Goal: Task Accomplishment & Management: Use online tool/utility

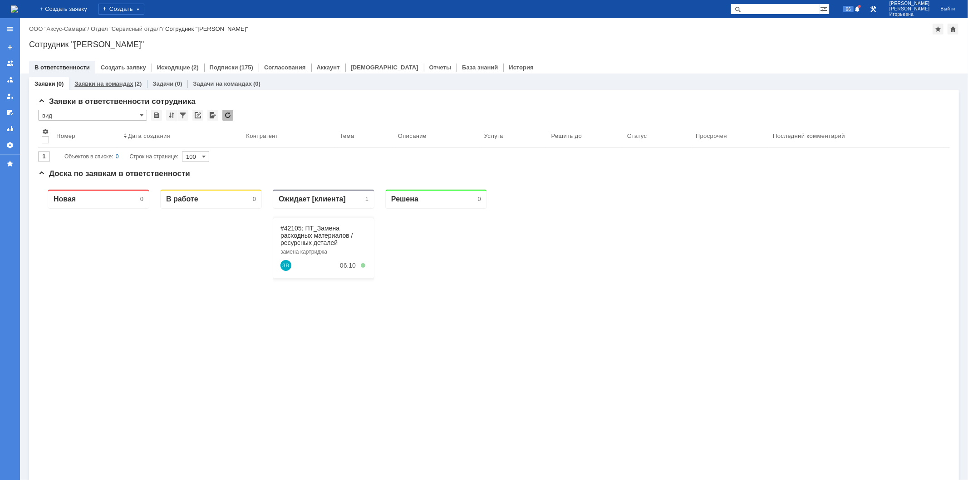
click at [115, 82] on link "Заявки на командах" at bounding box center [103, 83] width 59 height 7
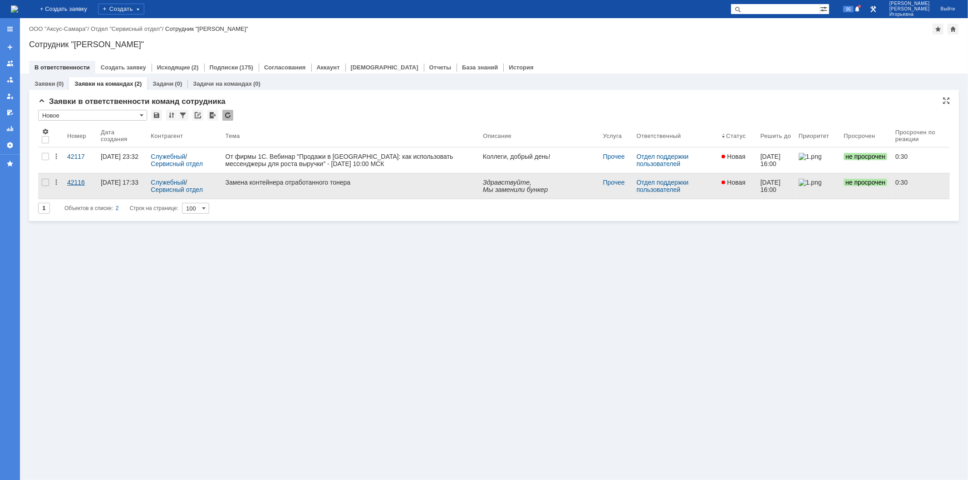
click at [75, 182] on div "42116" at bounding box center [80, 182] width 26 height 7
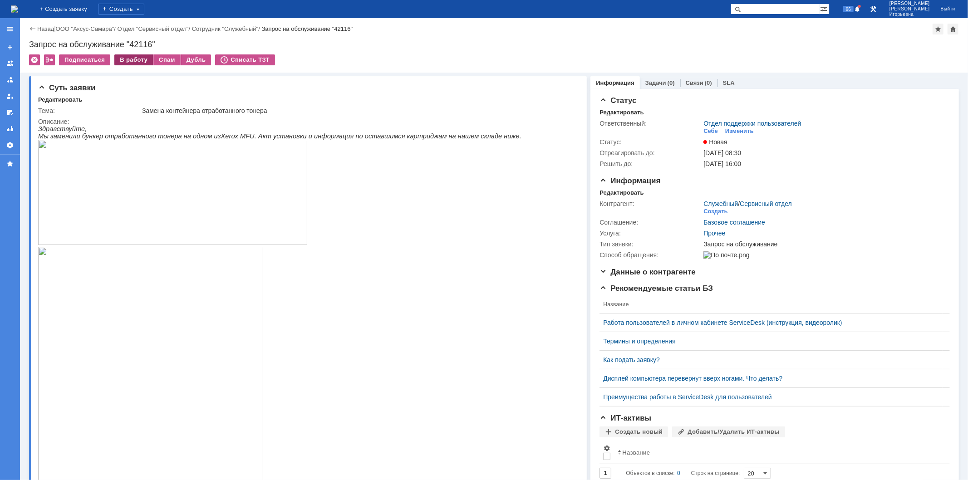
click at [130, 61] on div "В работу" at bounding box center [133, 59] width 39 height 11
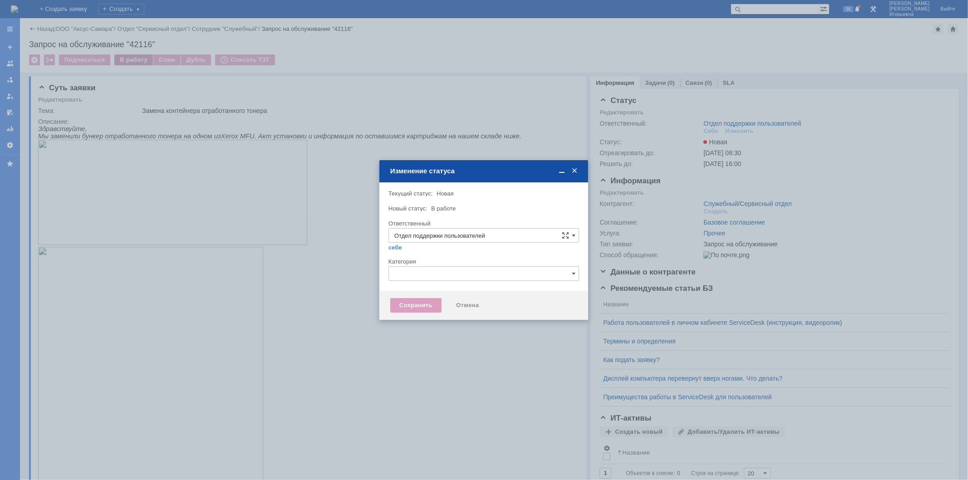
type input "Носенкова Елена Игорьевна"
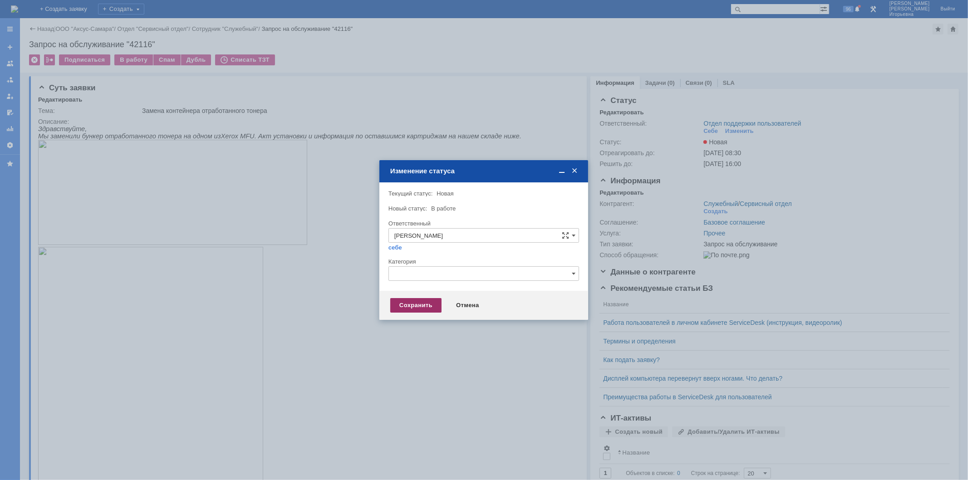
click at [410, 302] on div "Сохранить" at bounding box center [415, 305] width 51 height 15
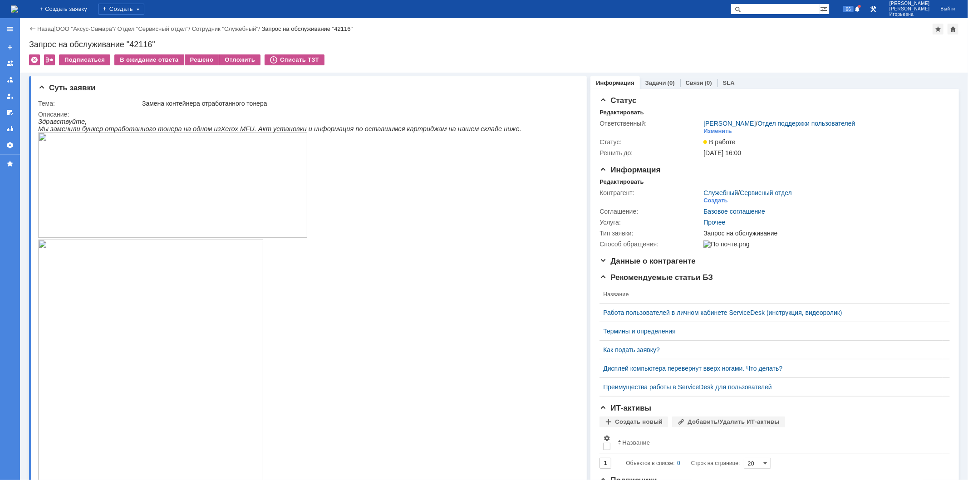
click at [18, 10] on img at bounding box center [14, 8] width 7 height 7
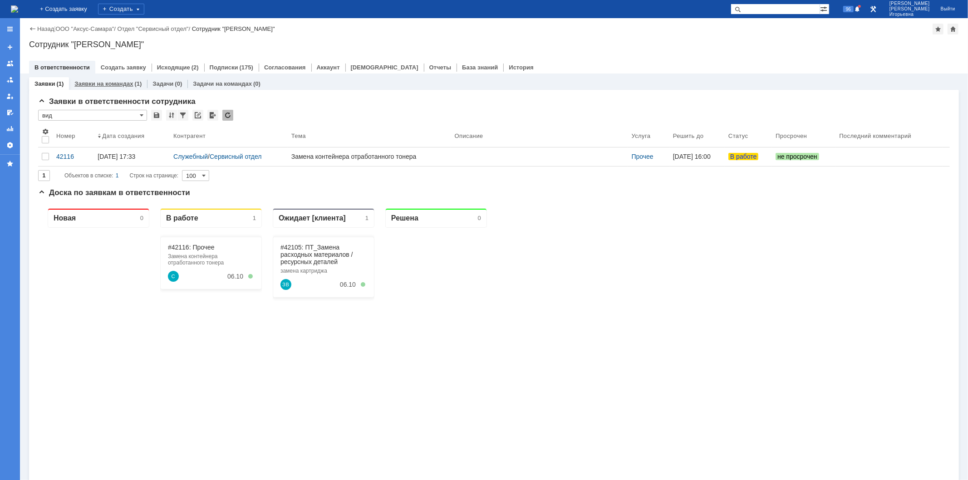
click at [93, 82] on link "Заявки на командах" at bounding box center [103, 83] width 59 height 7
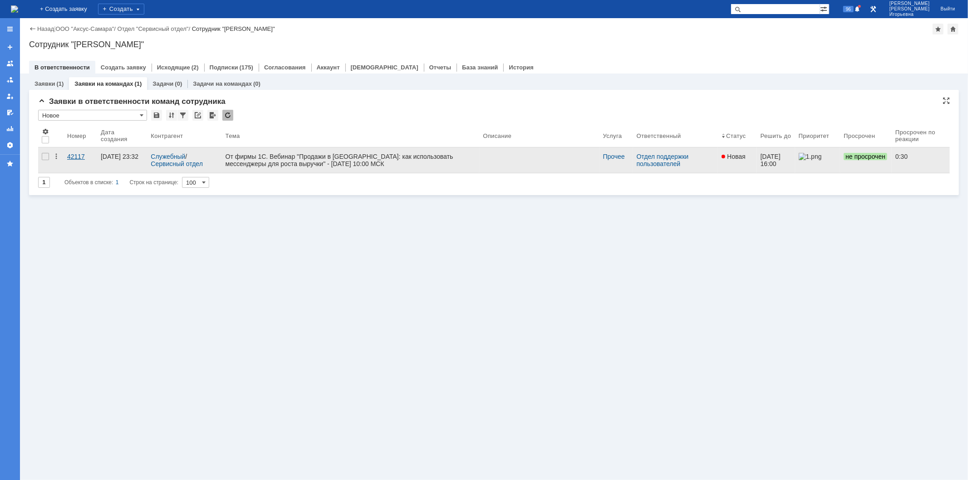
click at [76, 157] on div "42117" at bounding box center [80, 156] width 26 height 7
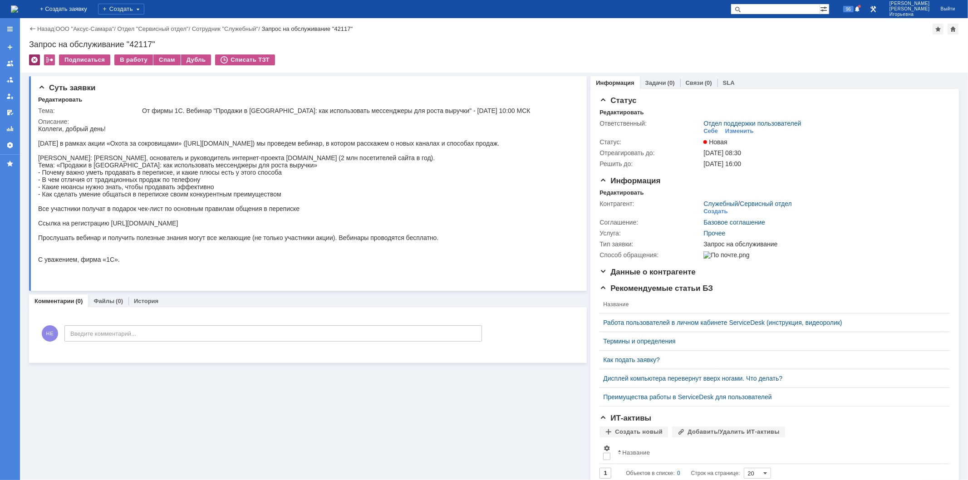
click at [33, 57] on div at bounding box center [34, 59] width 11 height 11
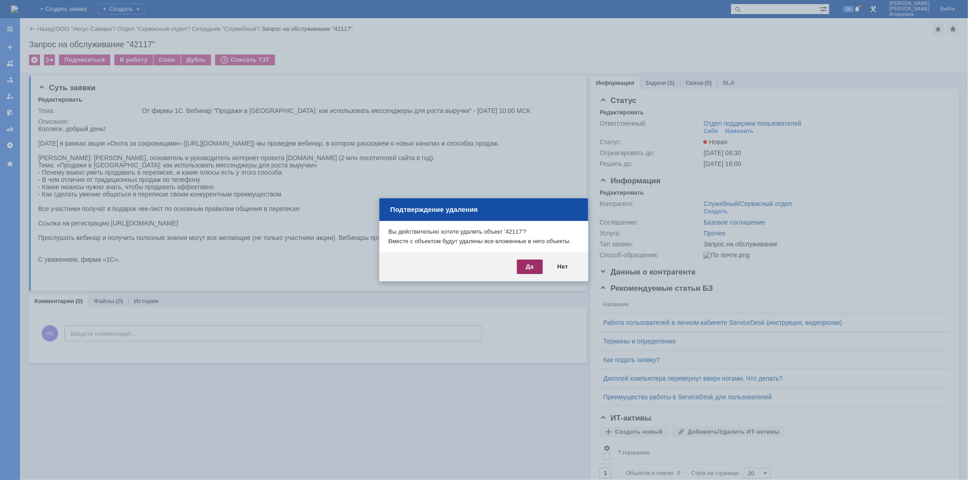
click at [519, 269] on div "Да" at bounding box center [530, 266] width 26 height 15
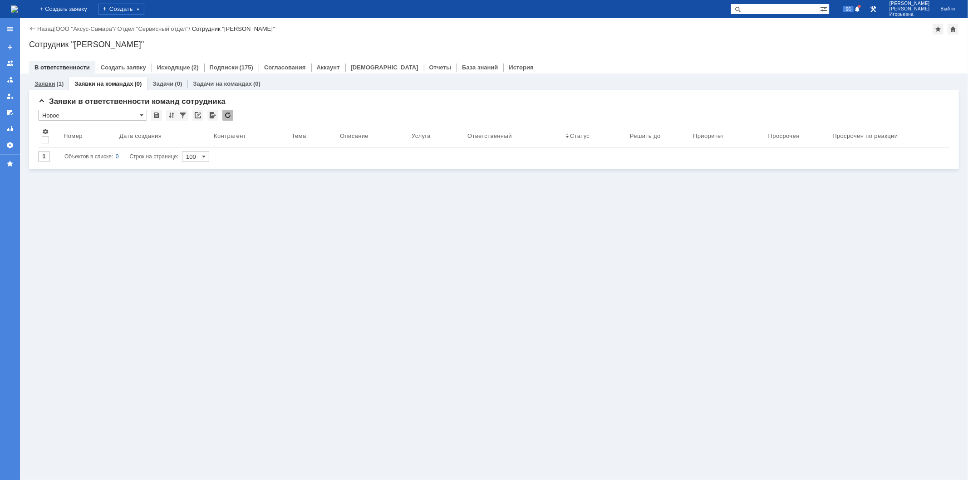
click at [39, 83] on link "Заявки" at bounding box center [44, 83] width 20 height 7
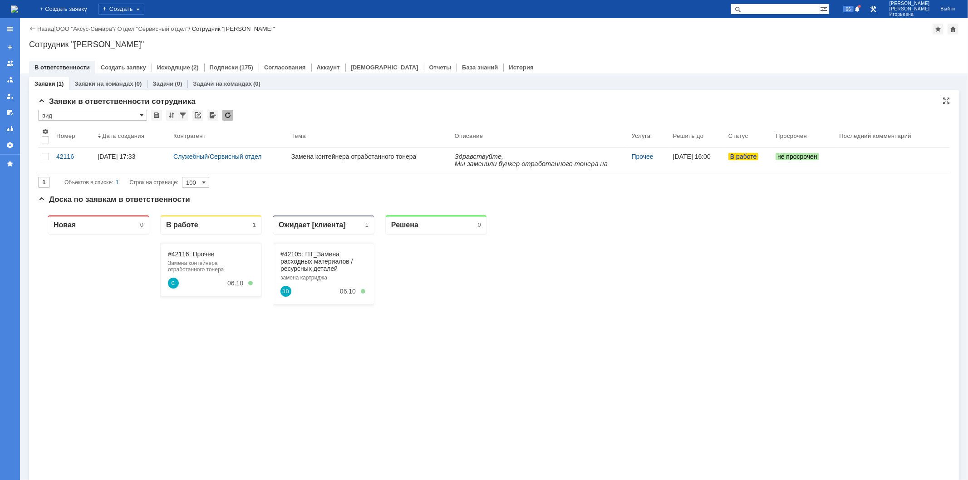
click at [142, 114] on span at bounding box center [142, 115] width 4 height 7
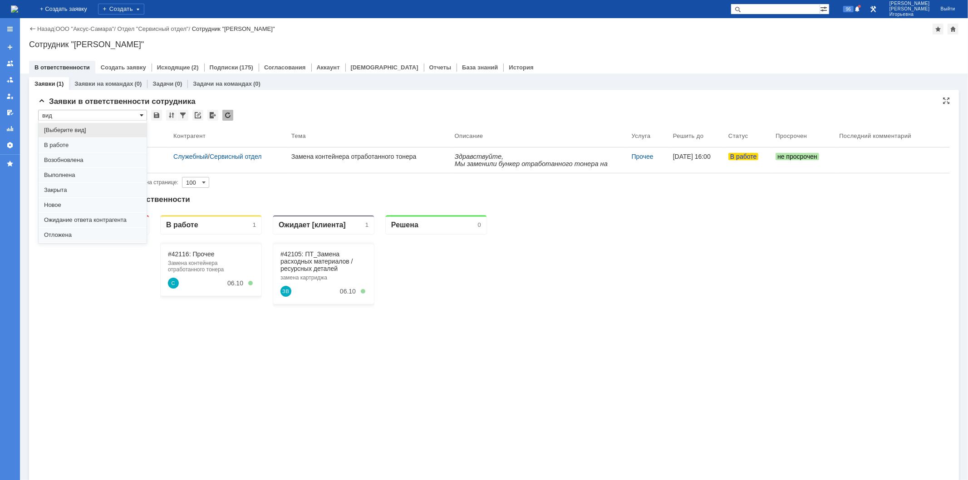
scroll to position [25, 0]
click at [69, 211] on span "Отложена" at bounding box center [92, 209] width 97 height 7
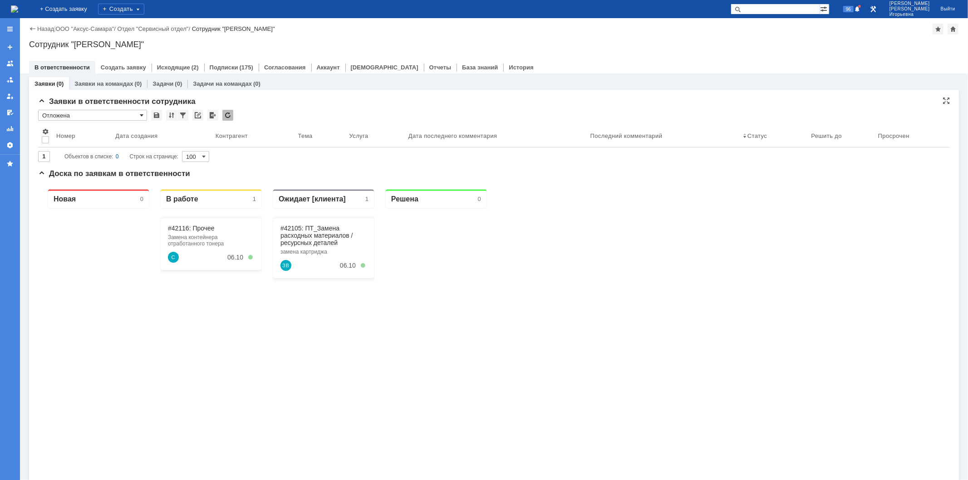
click at [142, 113] on span at bounding box center [142, 115] width 4 height 7
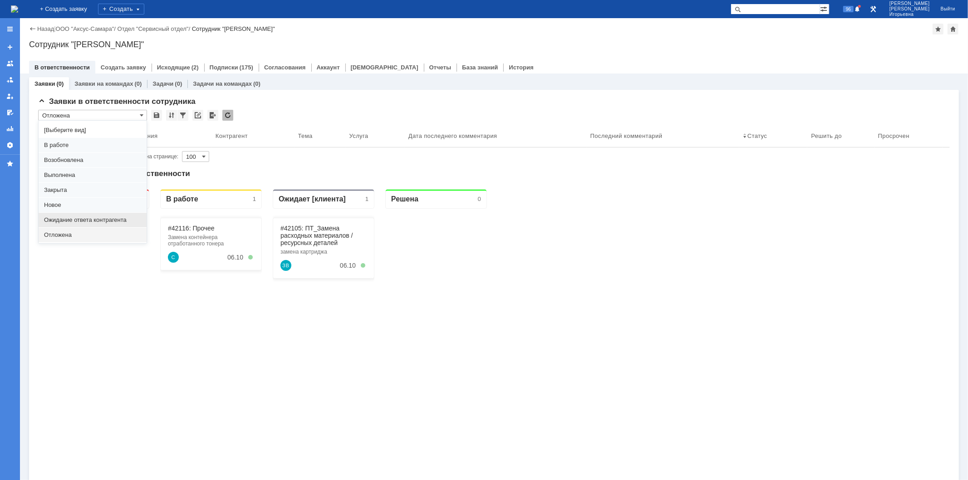
click at [68, 220] on span "Ожидание ответа контрагента" at bounding box center [92, 219] width 97 height 7
type input "Ожидание ответа контрагента"
type input "20"
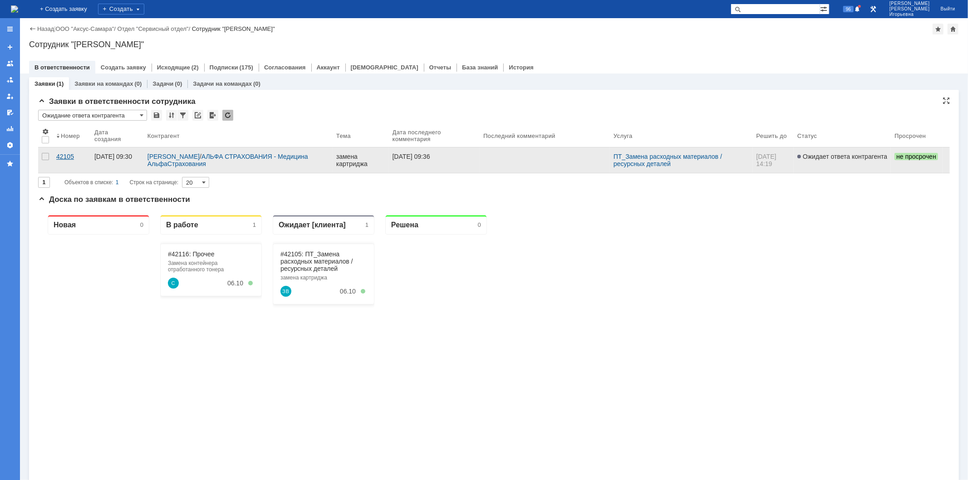
scroll to position [0, 0]
type input "Ожидание ответа контрагента"
click at [64, 155] on div "42105" at bounding box center [71, 156] width 31 height 7
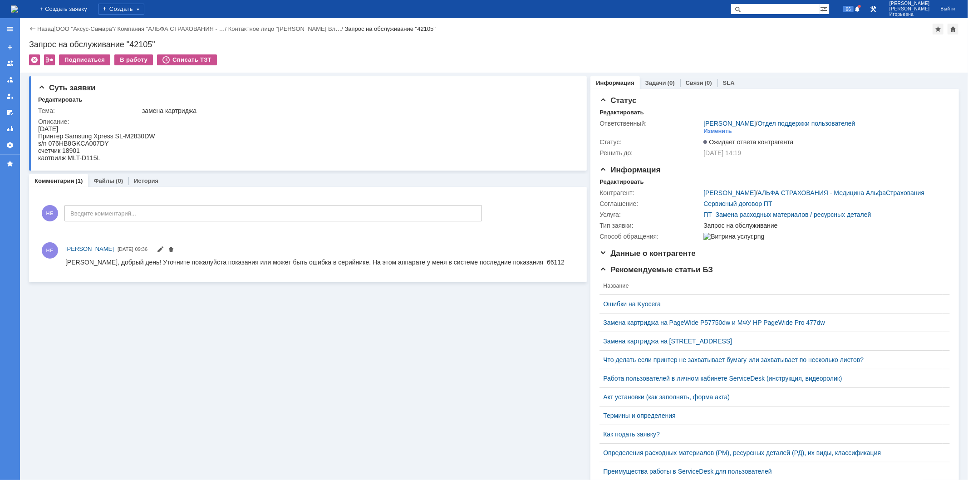
click at [18, 6] on img at bounding box center [14, 8] width 7 height 7
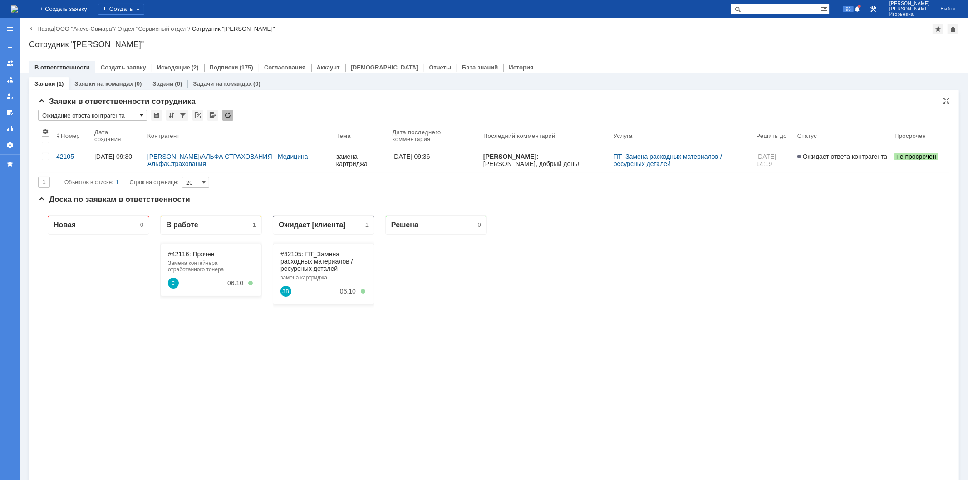
click at [142, 112] on span at bounding box center [142, 115] width 4 height 7
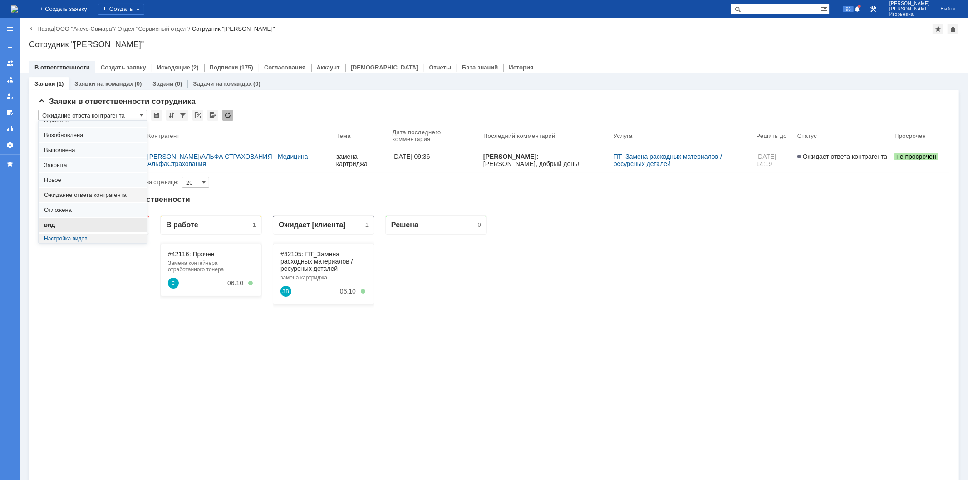
click at [55, 230] on div "вид" at bounding box center [93, 225] width 108 height 15
type input "вид"
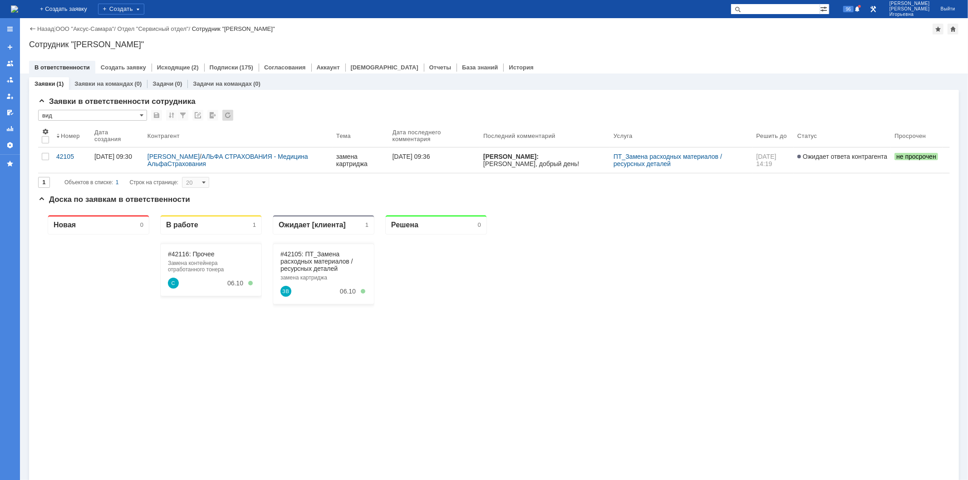
type input "100"
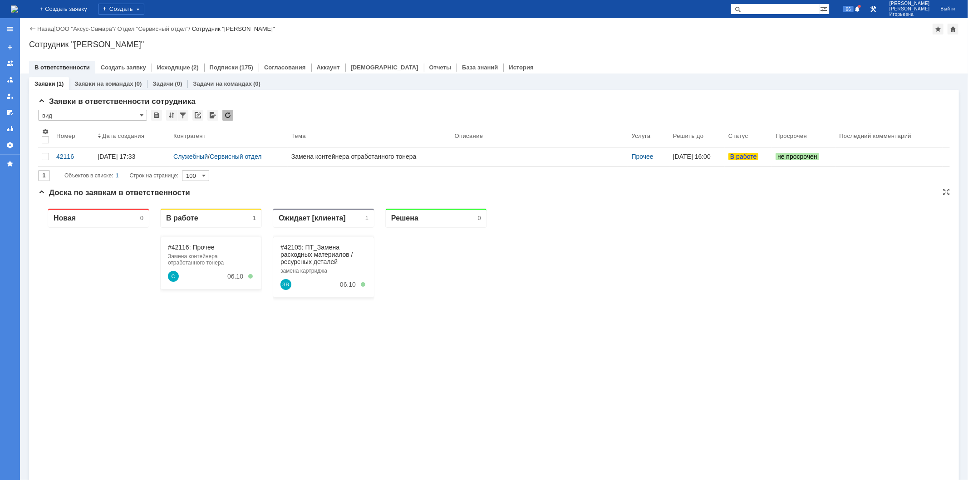
type input "вид"
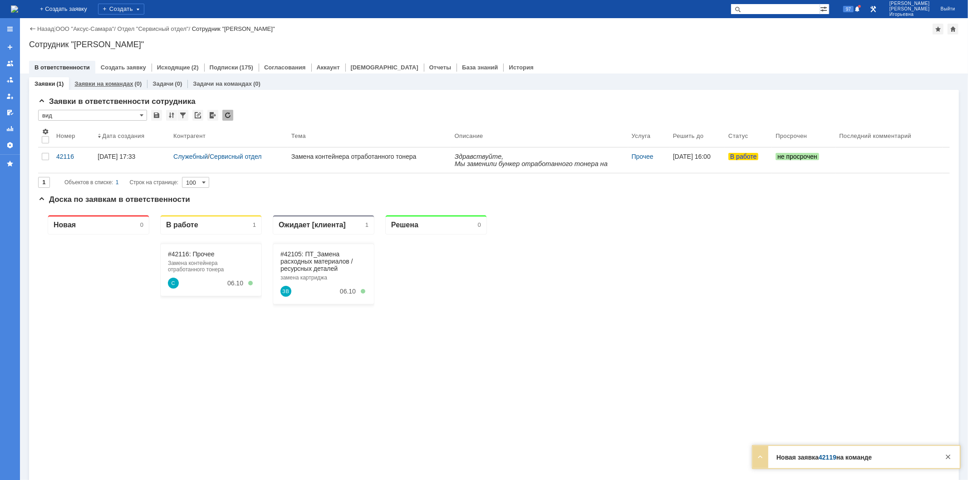
click at [109, 80] on link "Заявки на командах" at bounding box center [103, 83] width 59 height 7
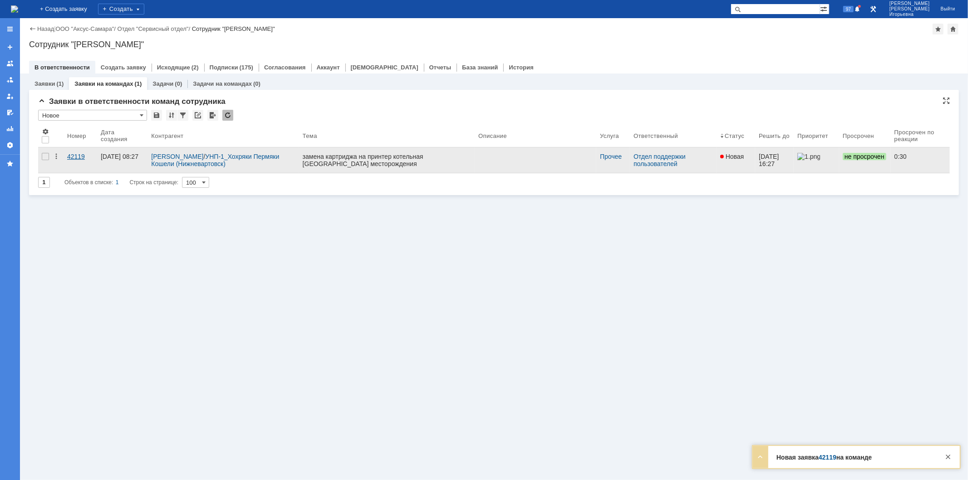
click at [77, 156] on div "42119" at bounding box center [80, 156] width 26 height 7
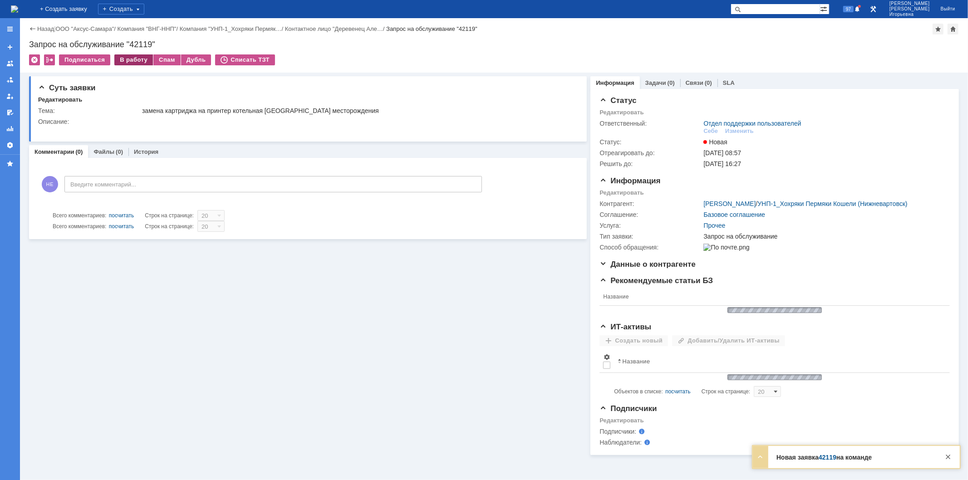
click at [126, 60] on div "В работу" at bounding box center [133, 59] width 39 height 11
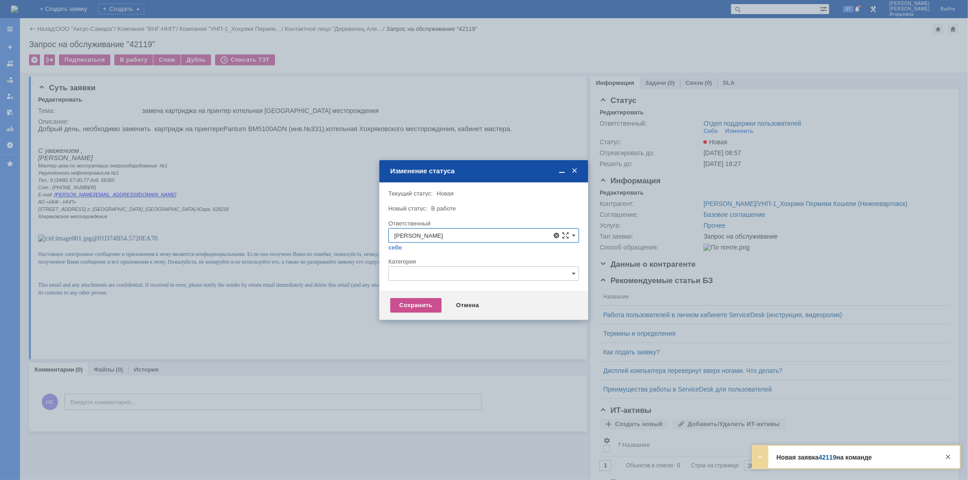
click at [435, 301] on span "Орлова Елена Владимировна" at bounding box center [483, 301] width 179 height 7
click at [428, 302] on div "Сохранить" at bounding box center [415, 305] width 51 height 15
type input "Орлова Елена Владимировна"
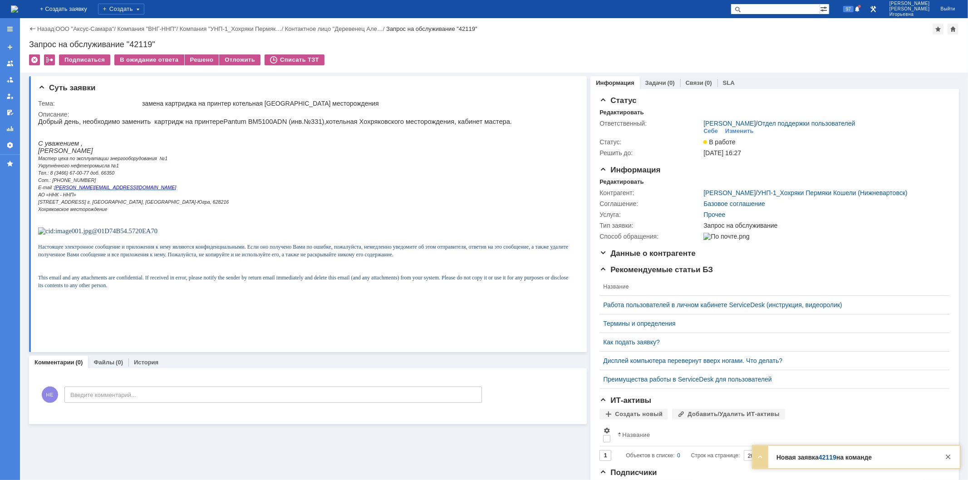
click at [18, 13] on img at bounding box center [14, 8] width 7 height 7
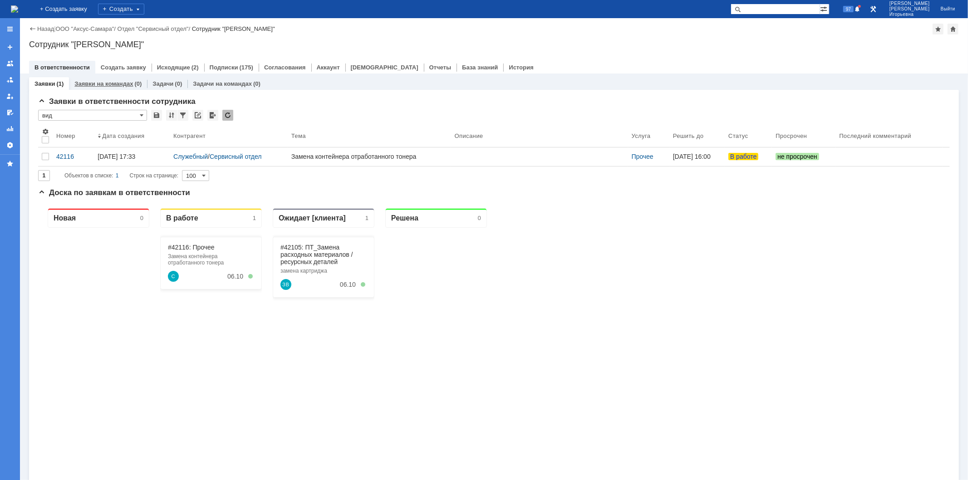
click at [101, 85] on link "Заявки на командах" at bounding box center [103, 83] width 59 height 7
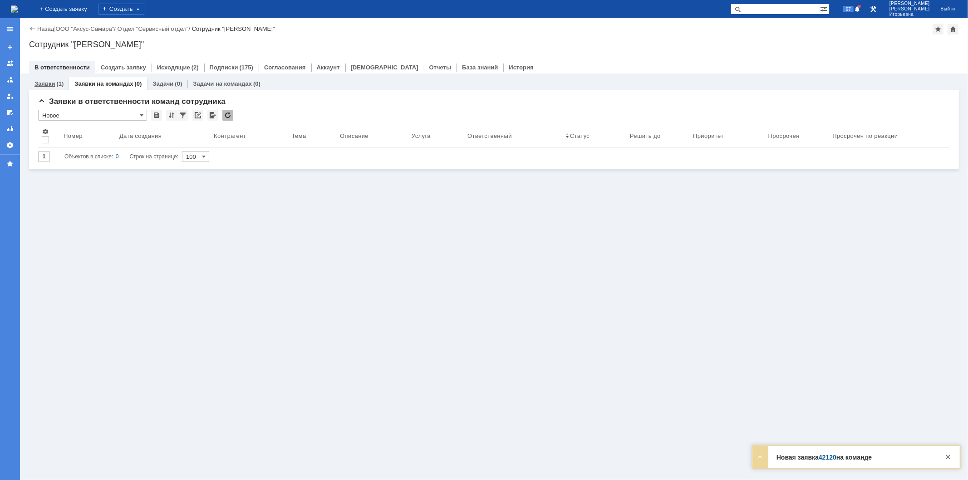
click at [48, 83] on link "Заявки" at bounding box center [44, 83] width 20 height 7
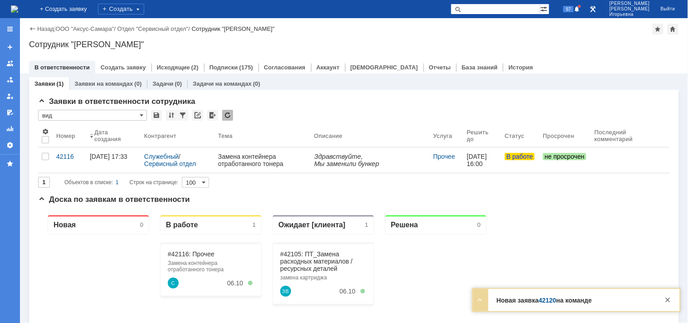
click at [513, 7] on input "text" at bounding box center [495, 9] width 89 height 11
type input "42120"
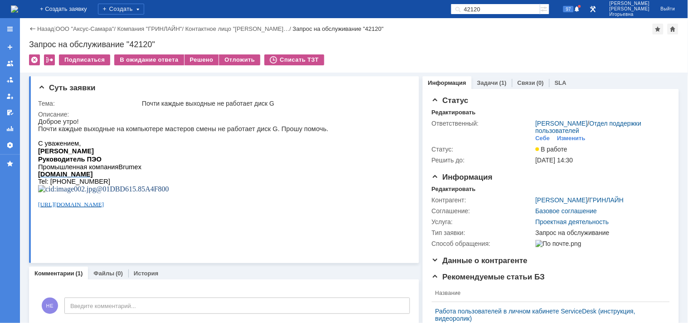
click at [18, 6] on img at bounding box center [14, 8] width 7 height 7
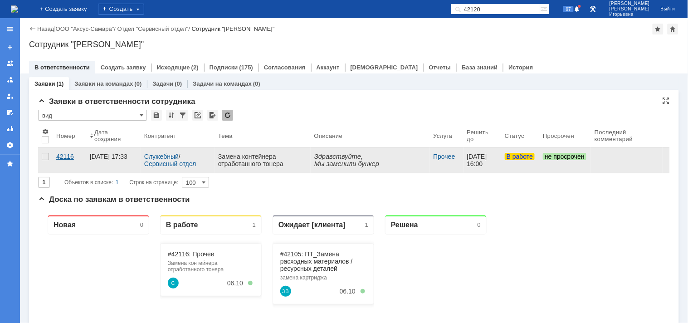
click at [65, 154] on div "42116" at bounding box center [69, 156] width 26 height 7
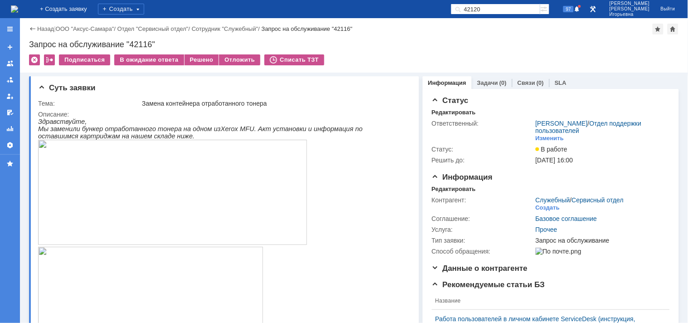
click at [141, 44] on div "Запрос на обслуживание "42116"" at bounding box center [354, 44] width 650 height 9
copy div "42116"
click at [437, 188] on div "Редактировать" at bounding box center [454, 189] width 44 height 7
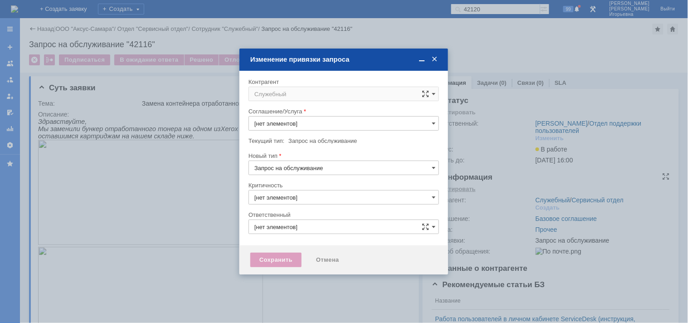
type input "Прочее"
type input "3. Низкая"
type input "[не указано]"
type input "Носенкова Елена Игорьевна"
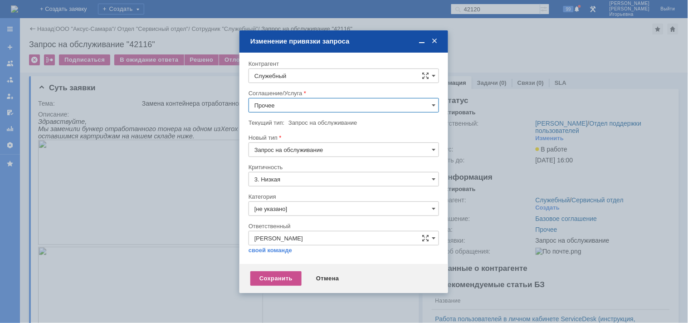
click at [282, 73] on input "Служебный" at bounding box center [344, 75] width 191 height 15
click at [302, 215] on span "Полухин Сергей" at bounding box center [300, 217] width 49 height 7
type input "Полухин Сергей"
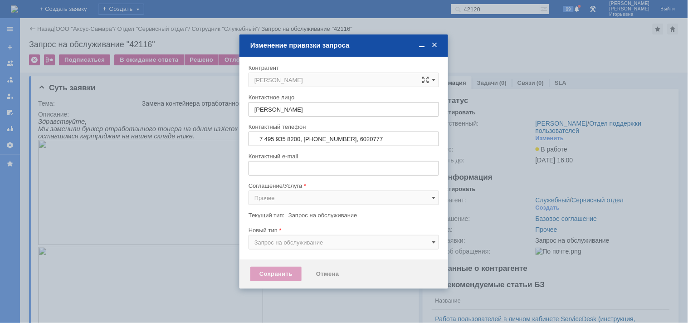
type input "sergey@slb.ru"
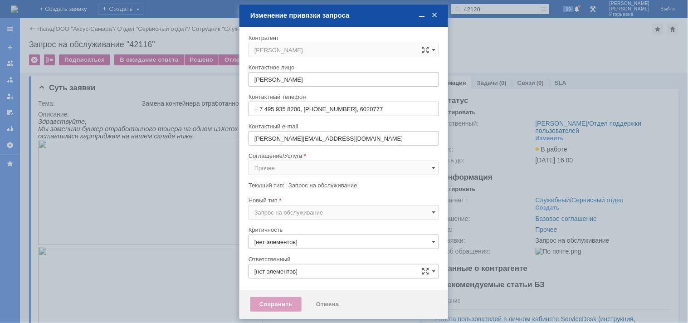
type input "3. Низкая"
type input "[не указано]"
type input "Носенкова Елена Игорьевна"
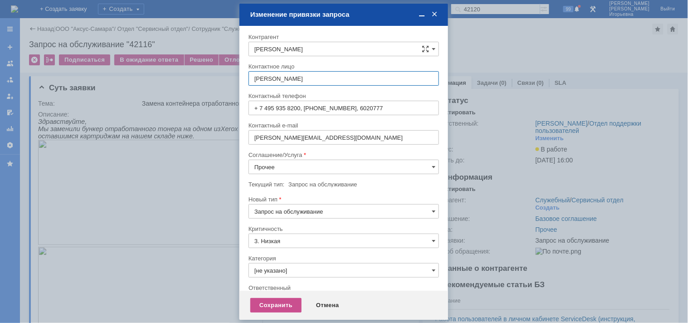
click at [285, 167] on input "Прочее" at bounding box center [344, 167] width 191 height 15
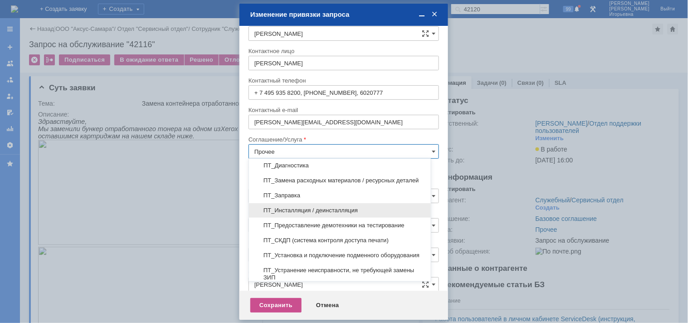
scroll to position [201, 0]
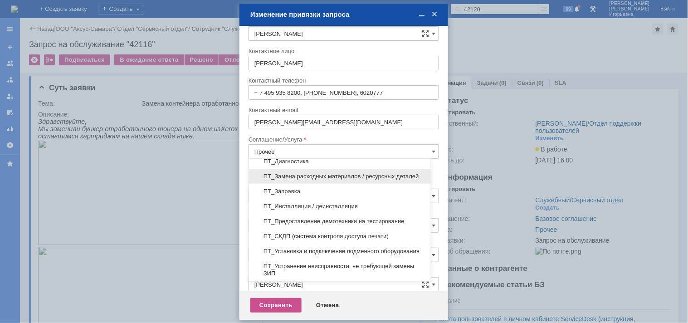
click at [299, 175] on span "ПТ_Замена расходных материалов / ресурсных деталей" at bounding box center [339, 176] width 171 height 7
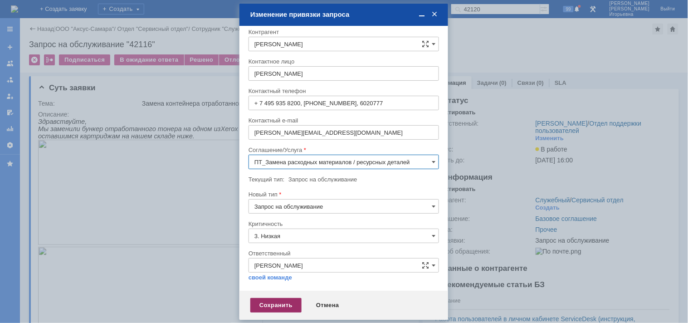
type input "ПТ_Замена расходных материалов / ресурсных деталей"
click at [265, 305] on div "Сохранить" at bounding box center [275, 305] width 51 height 15
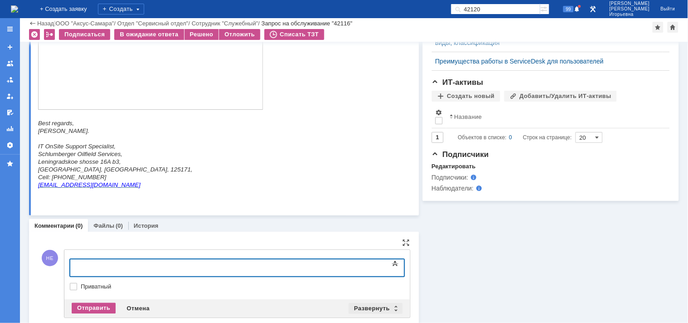
scroll to position [440, 0]
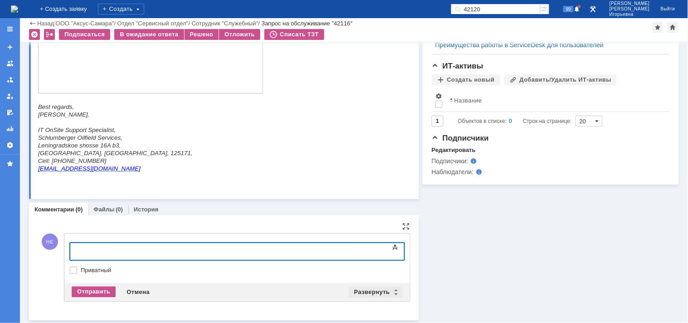
click at [391, 289] on div "Развернуть" at bounding box center [376, 292] width 54 height 11
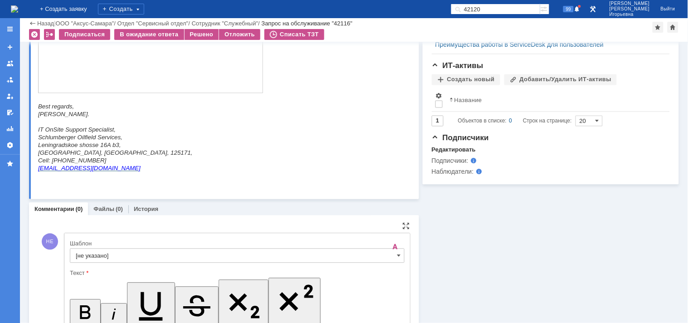
scroll to position [0, 0]
click at [397, 257] on span at bounding box center [399, 255] width 4 height 7
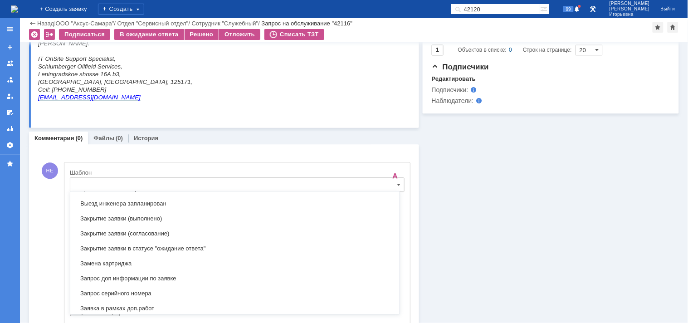
scroll to position [469, 0]
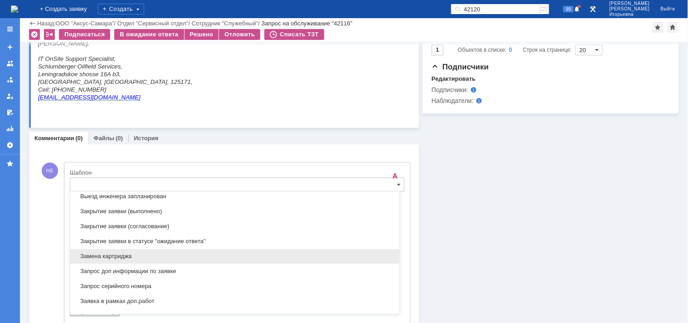
click at [112, 259] on span "Замена картриджа" at bounding box center [235, 256] width 318 height 7
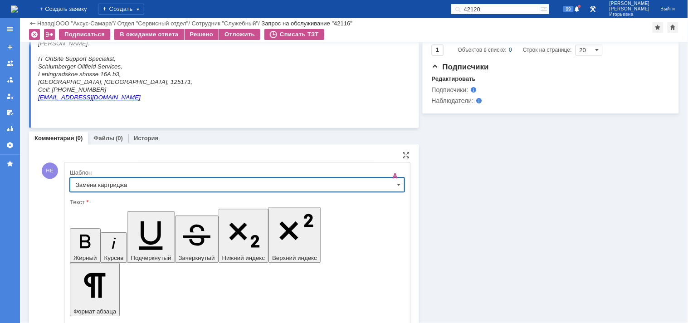
type input "Замена картриджа"
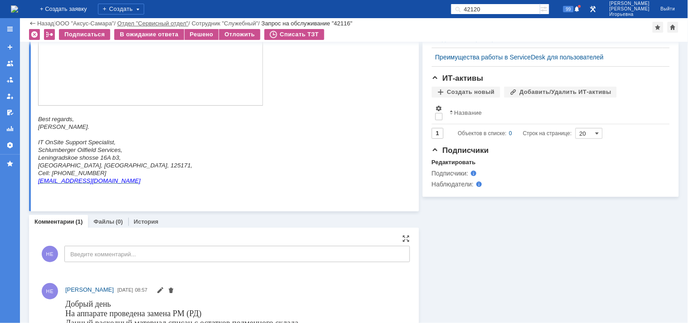
scroll to position [502, 0]
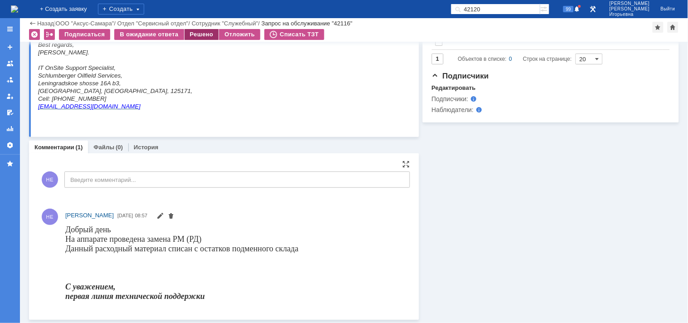
click at [198, 30] on div "Решено" at bounding box center [202, 34] width 34 height 11
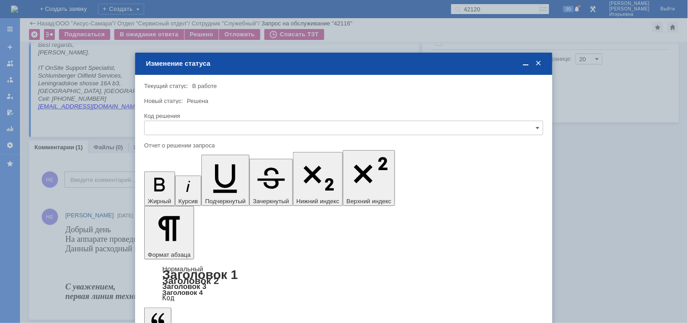
scroll to position [0, 0]
click at [171, 123] on input "text" at bounding box center [343, 128] width 399 height 15
click at [171, 187] on span "Решено" at bounding box center [343, 189] width 387 height 7
type input "Решено"
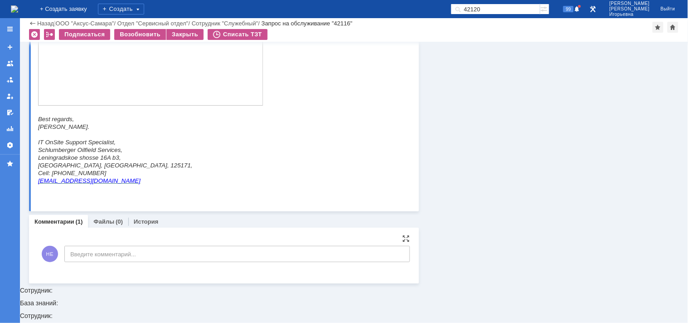
scroll to position [311, 0]
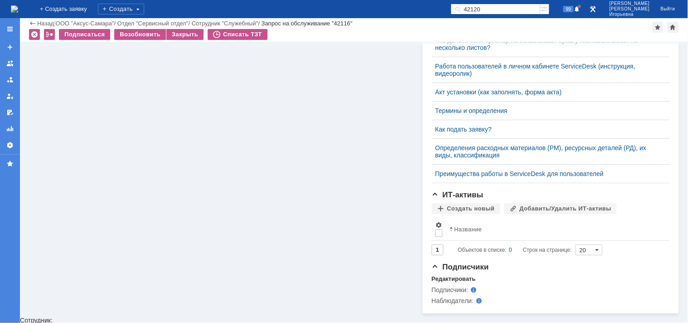
click at [18, 6] on img at bounding box center [14, 8] width 7 height 7
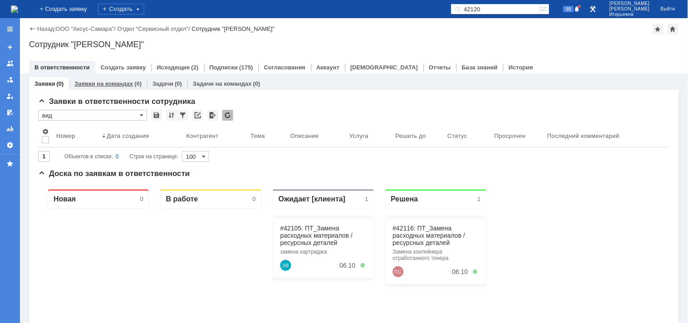
click at [94, 80] on link "Заявки на командах" at bounding box center [103, 83] width 59 height 7
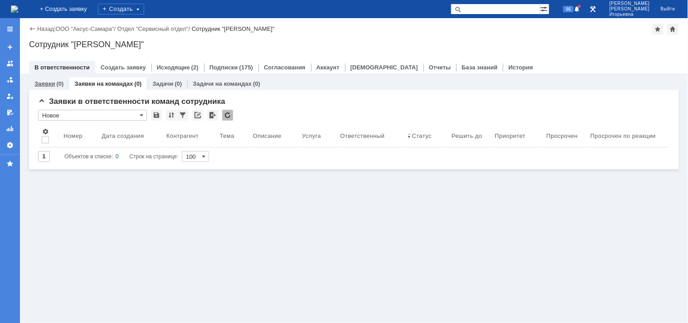
click at [47, 82] on link "Заявки" at bounding box center [44, 83] width 20 height 7
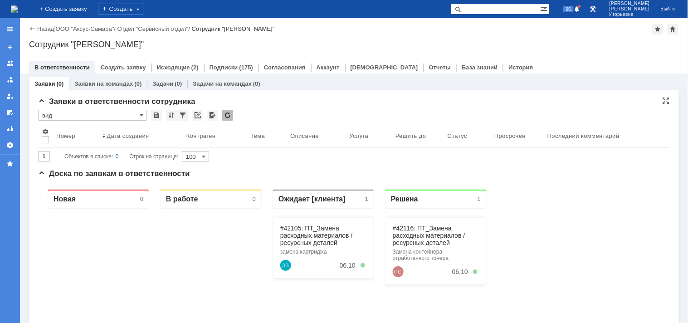
click at [143, 113] on input "вид" at bounding box center [92, 115] width 109 height 11
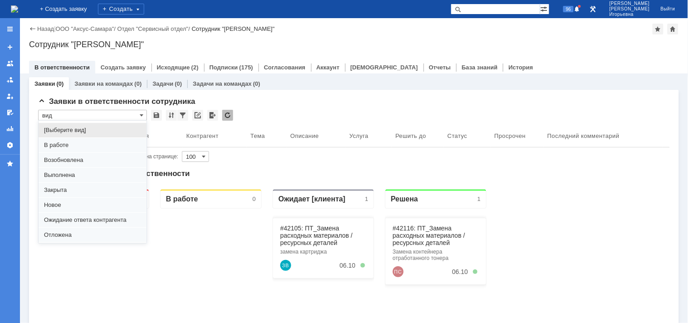
scroll to position [25, 0]
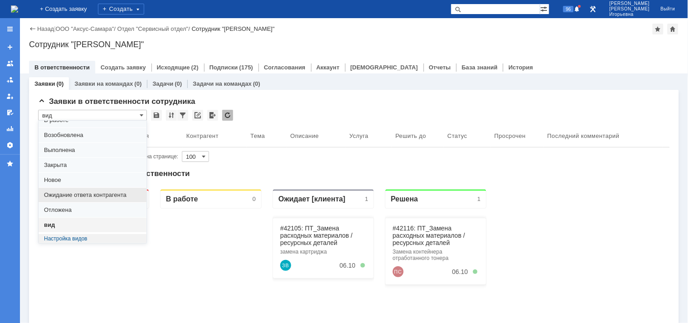
click at [73, 191] on span "Ожидание ответа контрагента" at bounding box center [92, 194] width 97 height 7
type input "Ожидание ответа контрагента"
type input "20"
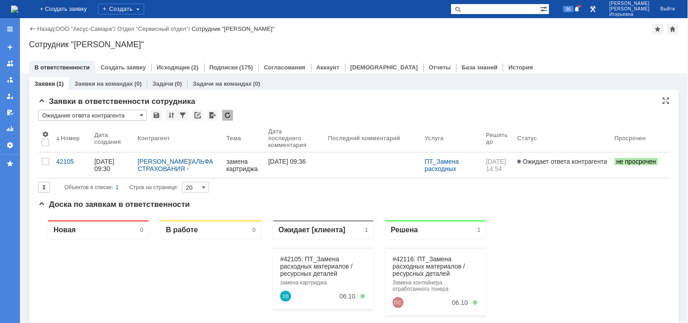
type input "Ожидание ответа контрагента"
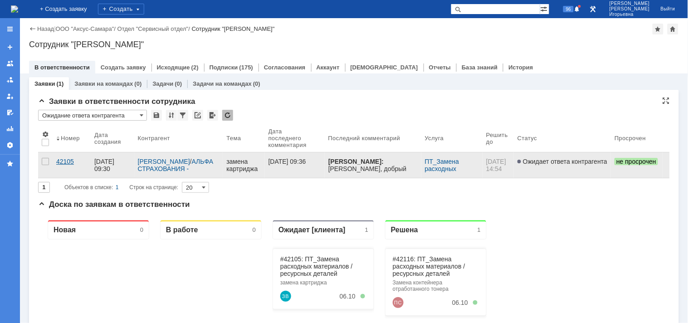
click at [61, 159] on div "42105" at bounding box center [71, 161] width 31 height 7
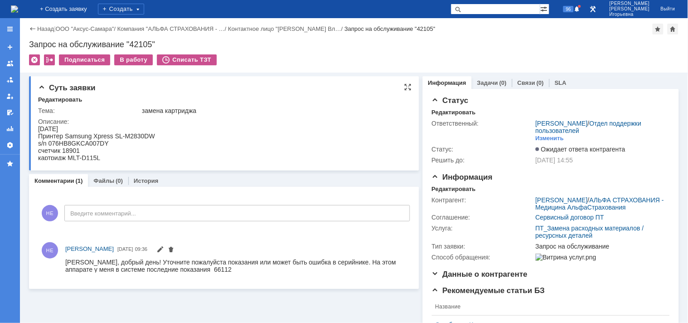
click at [91, 139] on div "s/n 076HB8GKCA007DY" at bounding box center [96, 142] width 117 height 7
copy div "076HB8GKCA007DY"
click at [18, 7] on img at bounding box center [14, 8] width 7 height 7
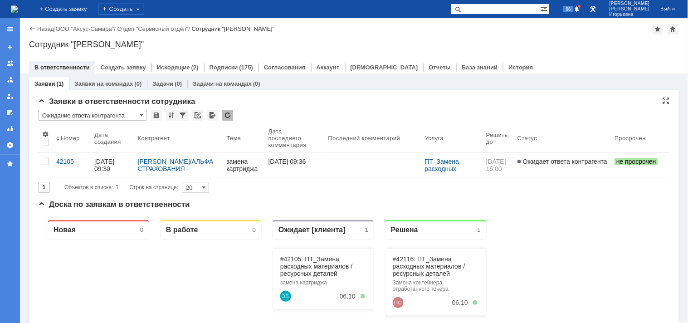
click at [139, 114] on input "Ожидание ответа контрагента" at bounding box center [92, 115] width 109 height 11
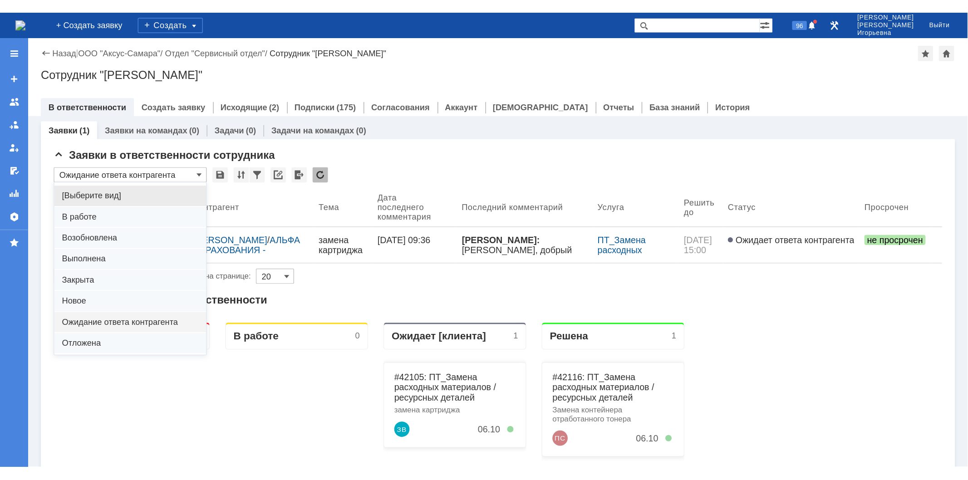
scroll to position [25, 0]
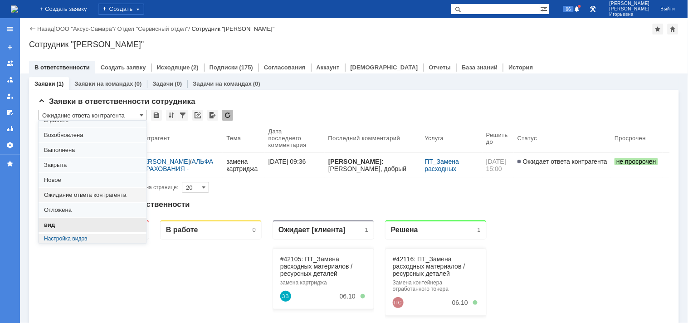
drag, startPoint x: 60, startPoint y: 223, endPoint x: 23, endPoint y: 10, distance: 216.1
click at [60, 223] on span "вид" at bounding box center [92, 224] width 97 height 7
type input "вид"
type input "100"
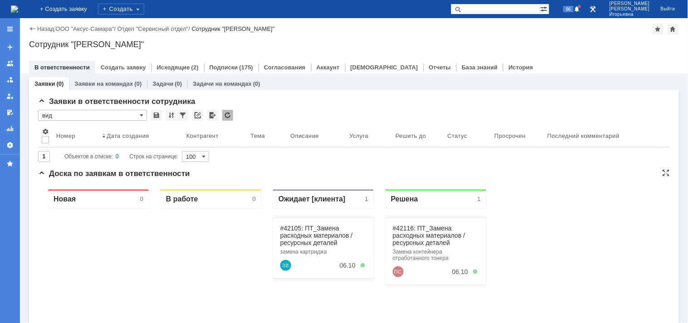
type input "вид"
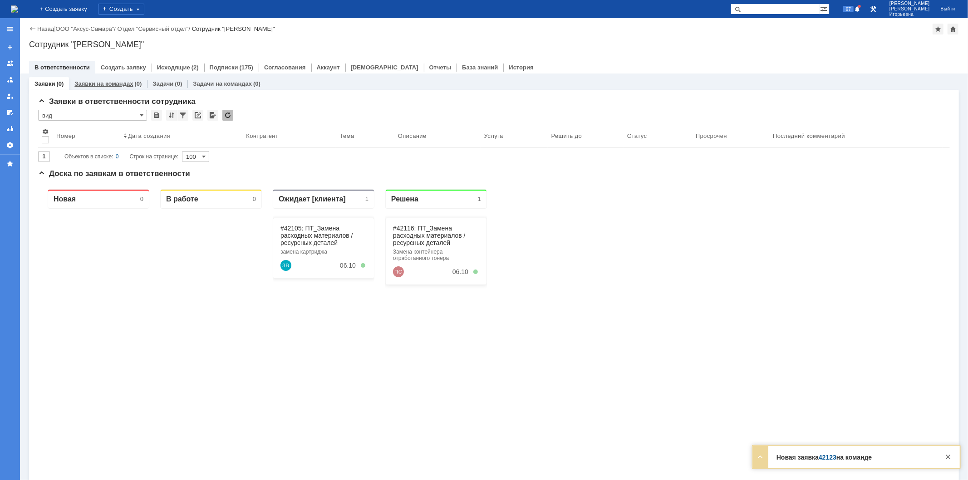
click at [98, 85] on link "Заявки на командах" at bounding box center [103, 83] width 59 height 7
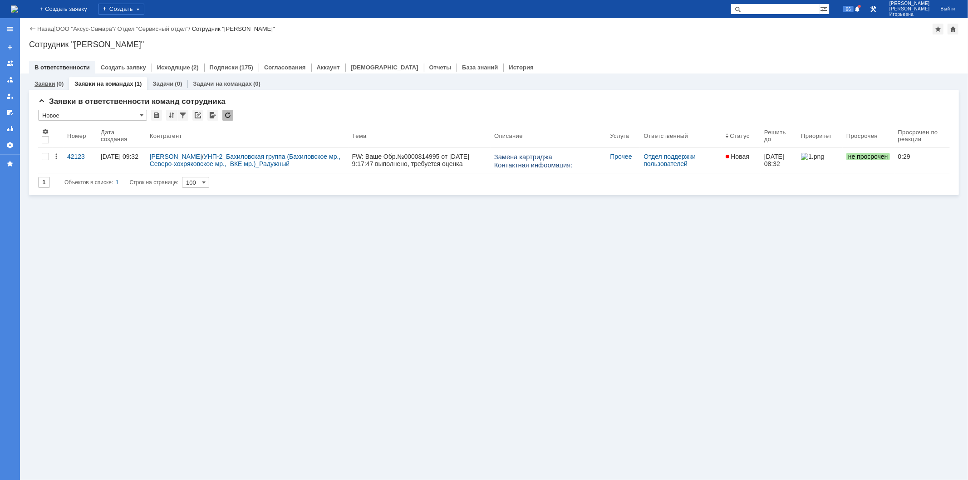
click at [48, 83] on link "Заявки" at bounding box center [44, 83] width 20 height 7
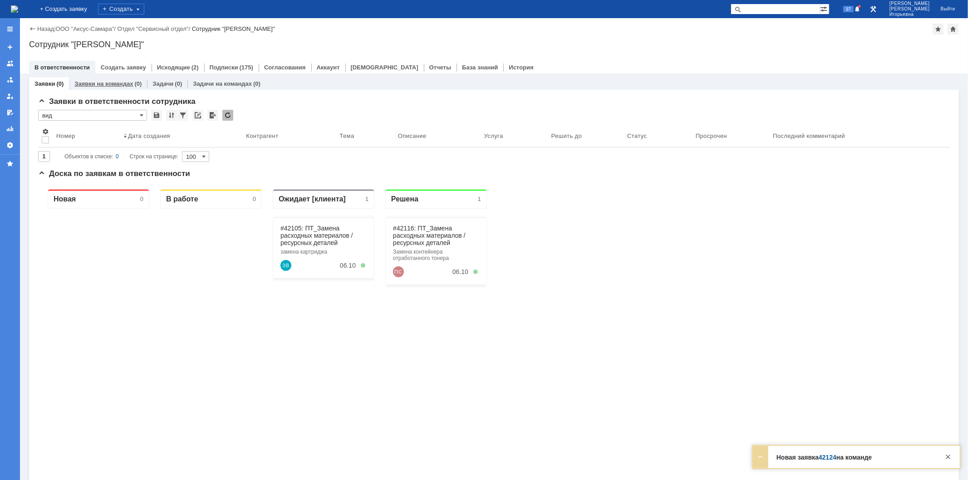
click at [112, 83] on link "Заявки на командах" at bounding box center [103, 83] width 59 height 7
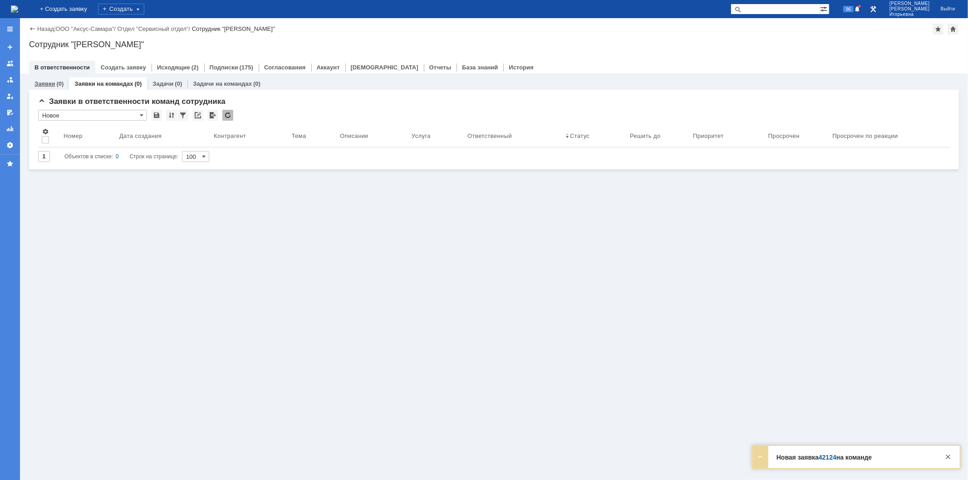
click at [44, 84] on link "Заявки" at bounding box center [44, 83] width 20 height 7
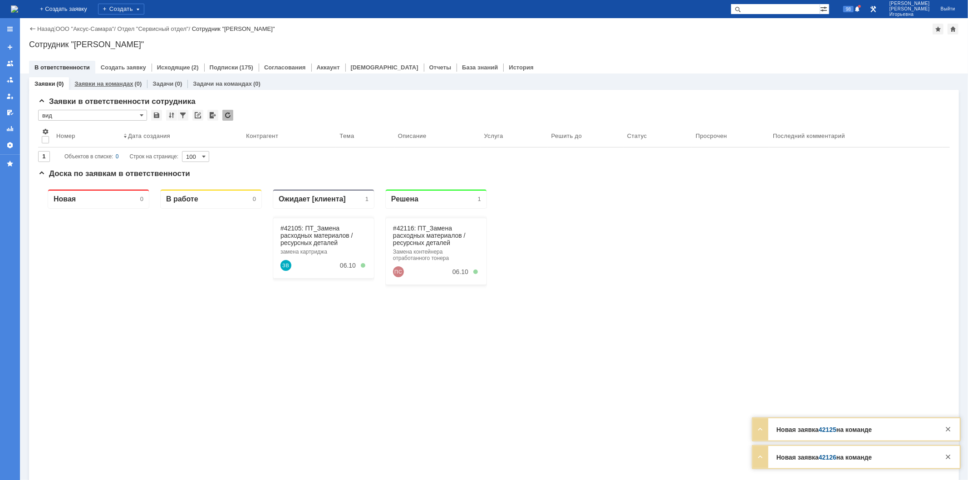
drag, startPoint x: 129, startPoint y: 78, endPoint x: 103, endPoint y: 88, distance: 28.5
click at [126, 80] on div "Заявки на командах (0)" at bounding box center [108, 83] width 78 height 13
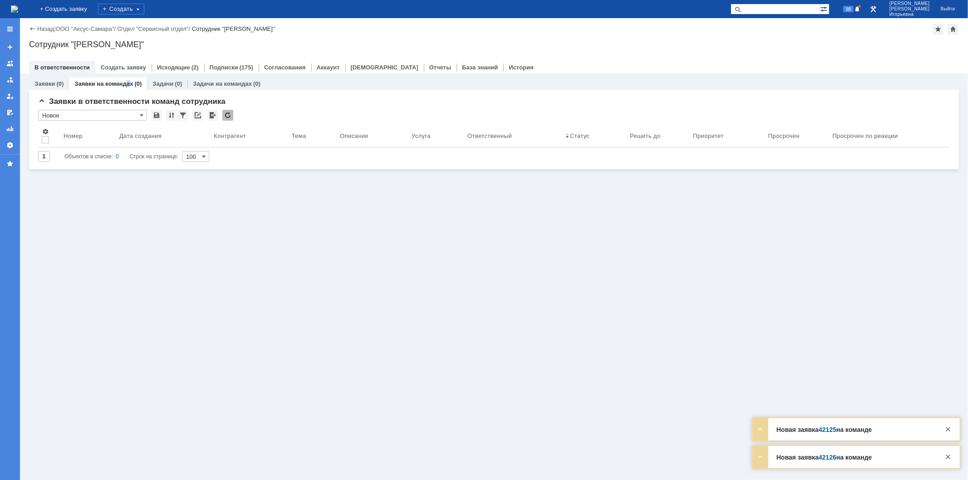
click at [103, 83] on link "Заявки на командах" at bounding box center [103, 83] width 59 height 7
